Goal: Navigation & Orientation: Find specific page/section

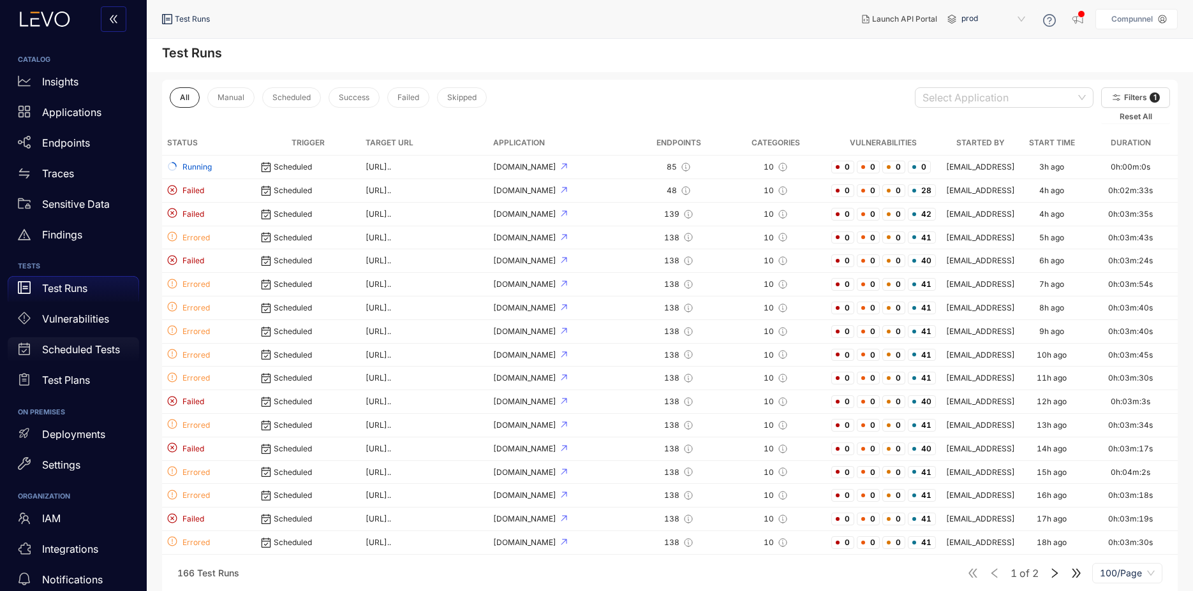
click at [62, 358] on div "Scheduled Tests" at bounding box center [73, 351] width 131 height 26
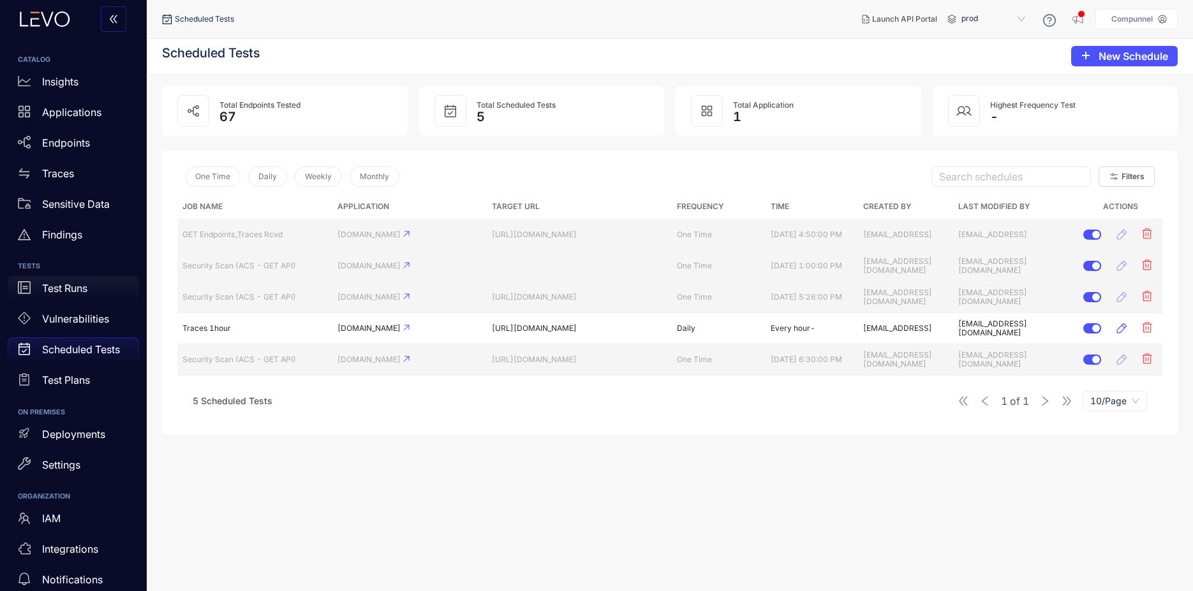
click at [82, 288] on p "Test Runs" at bounding box center [64, 288] width 45 height 11
